Goal: Task Accomplishment & Management: Manage account settings

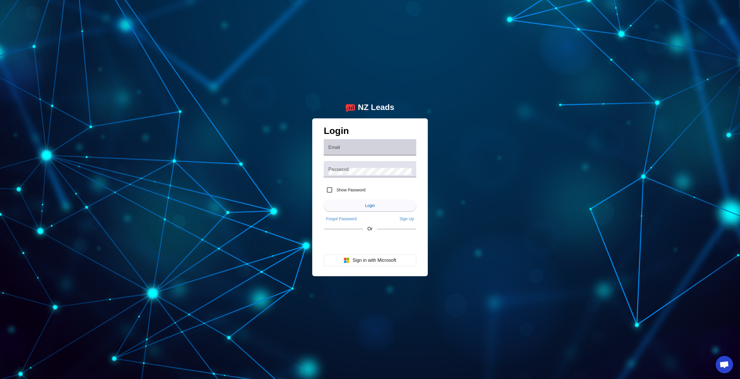
click at [331, 148] on mat-label "Email" at bounding box center [334, 147] width 12 height 5
click at [331, 148] on input "Email" at bounding box center [369, 149] width 83 height 7
paste input "[EMAIL_ADDRESS][DOMAIN_NAME]"
type input "[EMAIL_ADDRESS][DOMAIN_NAME]"
click at [347, 171] on mat-label "Password" at bounding box center [338, 169] width 20 height 5
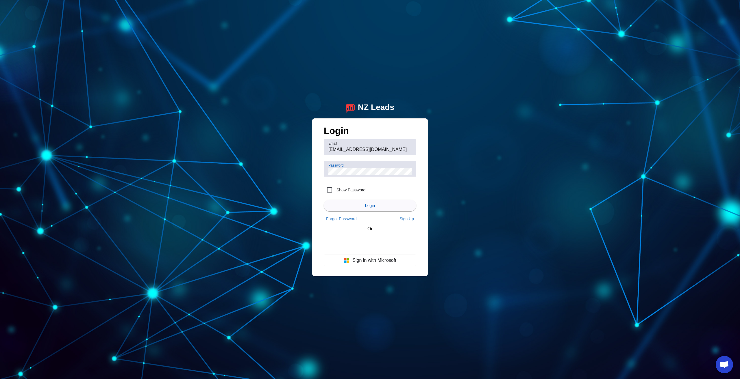
click at [347, 188] on label "Show Password" at bounding box center [350, 190] width 30 height 6
click at [335, 188] on input "Show Password" at bounding box center [330, 190] width 12 height 12
checkbox input "true"
click at [377, 204] on span "submit" at bounding box center [370, 206] width 92 height 14
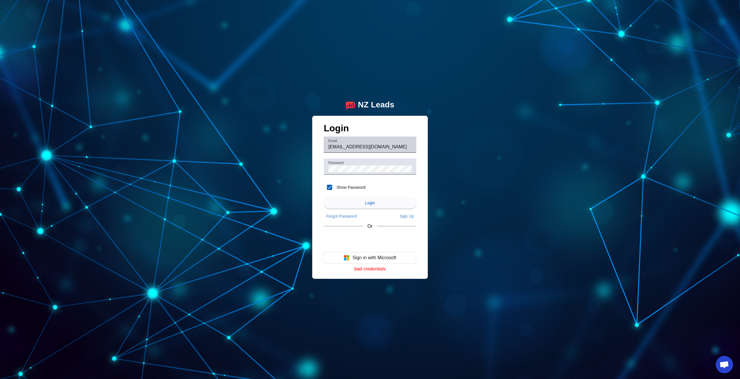
click at [338, 149] on input "[EMAIL_ADDRESS][DOMAIN_NAME]" at bounding box center [369, 147] width 83 height 7
paste input "[EMAIL_ADDRESS]"
type input "[EMAIL_ADDRESS][DOMAIN_NAME]"
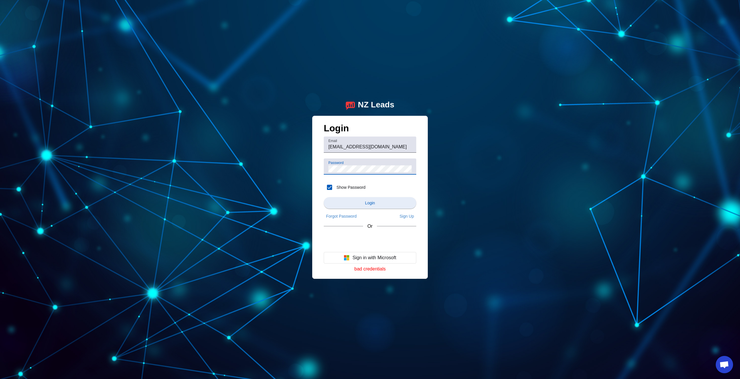
click at [377, 204] on span "submit" at bounding box center [370, 203] width 92 height 14
click at [210, 228] on div "NZ Leads Login Email [EMAIL_ADDRESS][DOMAIN_NAME] Password Show Password Login …" at bounding box center [370, 189] width 740 height 379
